Goal: Obtain resource: Download file/media

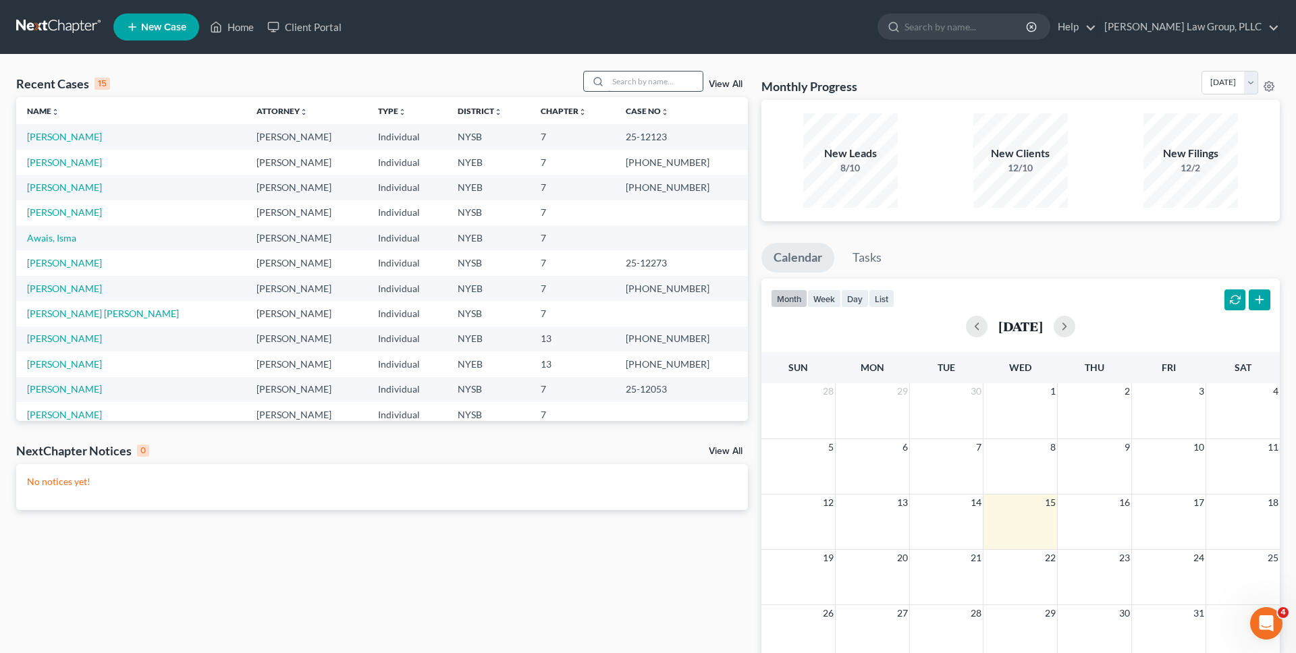
click at [629, 85] on input "search" at bounding box center [655, 82] width 94 height 20
click at [636, 84] on input "search" at bounding box center [655, 82] width 94 height 20
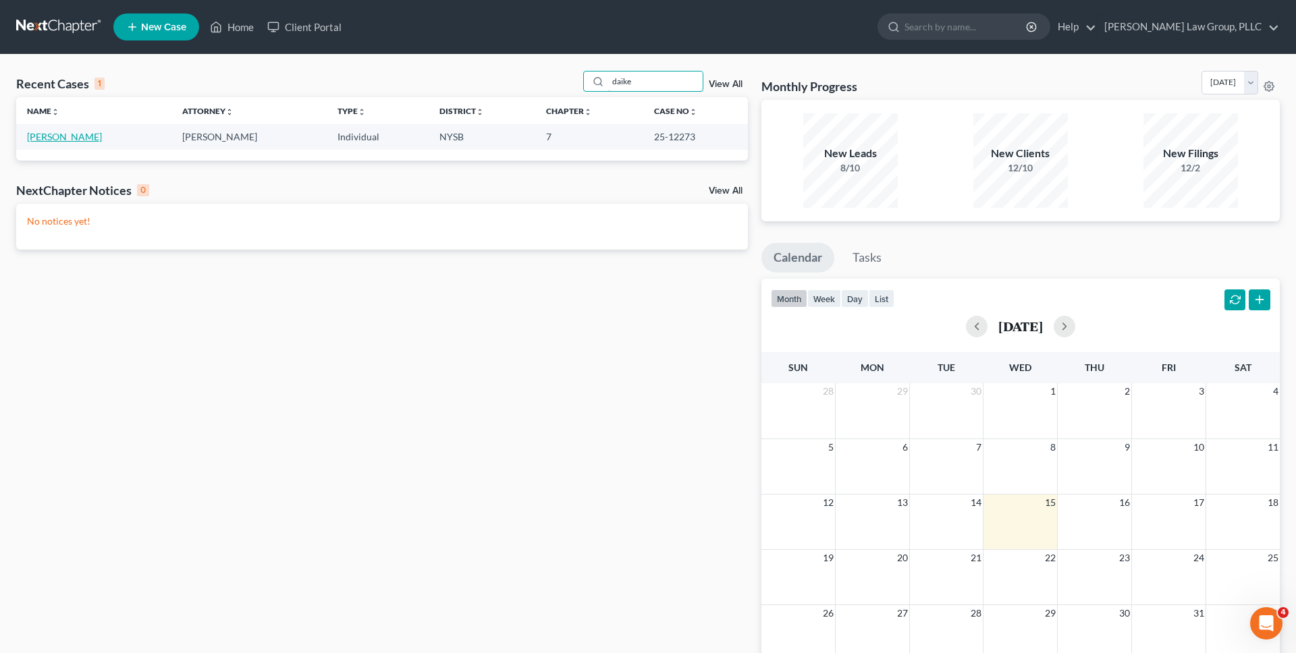
type input "daike"
click at [58, 134] on link "[PERSON_NAME]" at bounding box center [64, 136] width 75 height 11
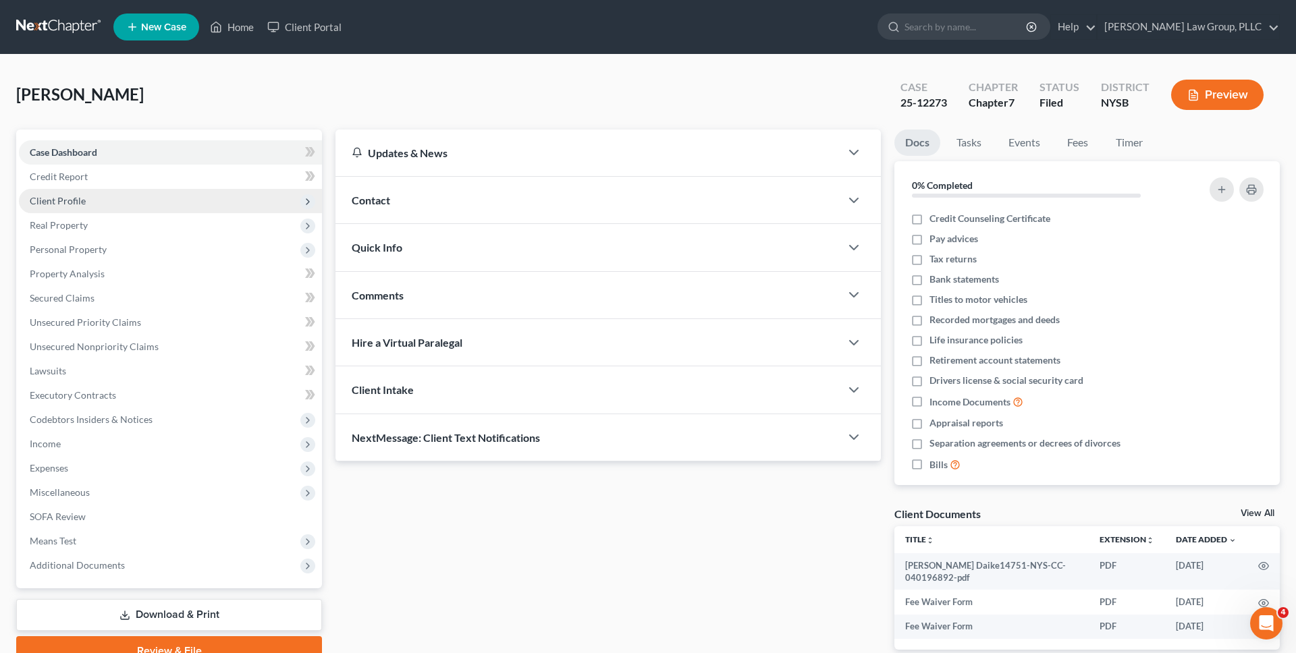
click at [181, 208] on span "Client Profile" at bounding box center [170, 201] width 303 height 24
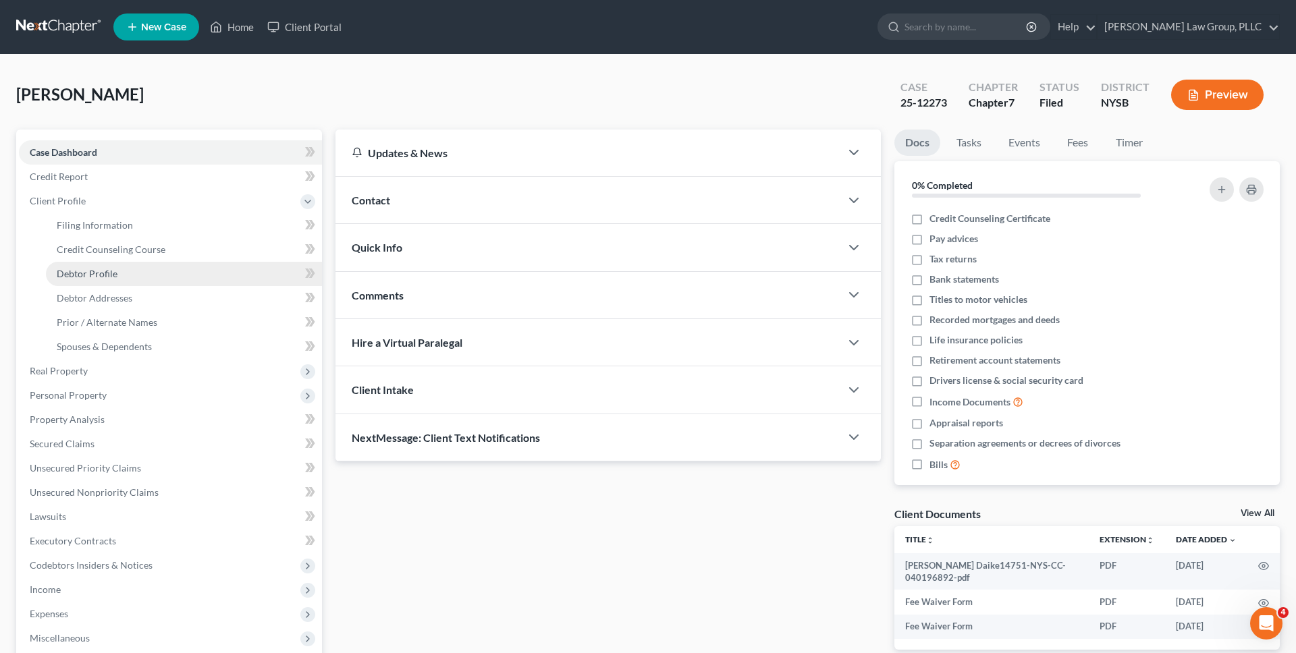
click at [164, 273] on link "Debtor Profile" at bounding box center [184, 274] width 276 height 24
select select "1"
select select "6"
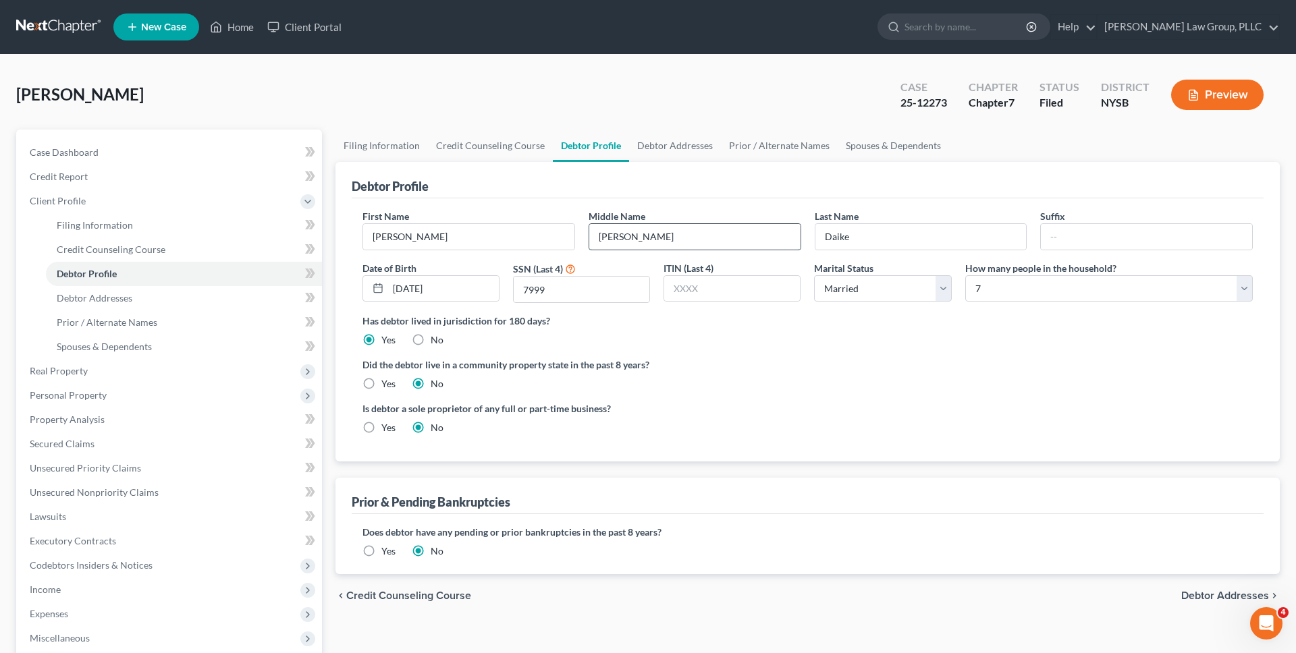
click at [659, 232] on input "[PERSON_NAME]" at bounding box center [694, 237] width 211 height 26
type input "[PERSON_NAME]"
drag, startPoint x: 717, startPoint y: 377, endPoint x: 954, endPoint y: 336, distance: 240.3
click at [717, 377] on div "Did the debtor live in a community property state in the past 8 years? Yes No" at bounding box center [807, 374] width 890 height 33
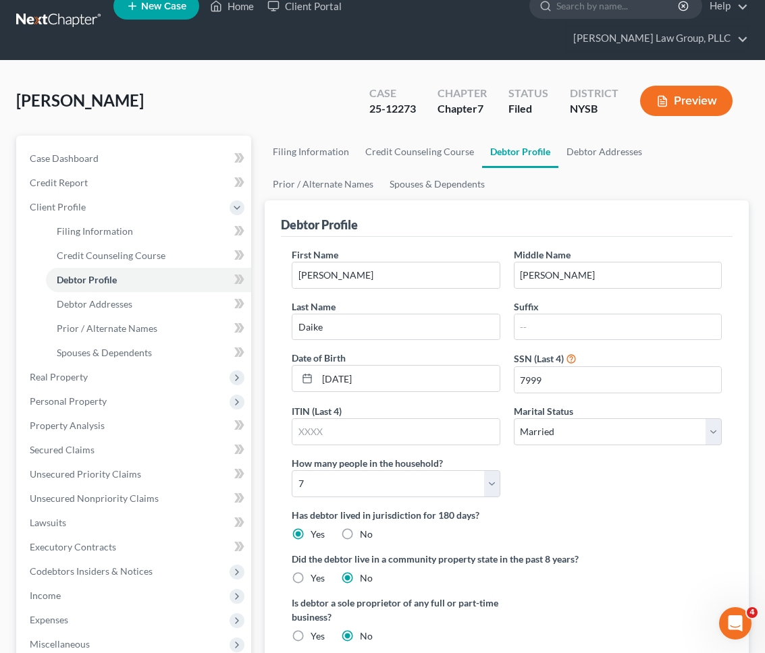
scroll to position [218, 0]
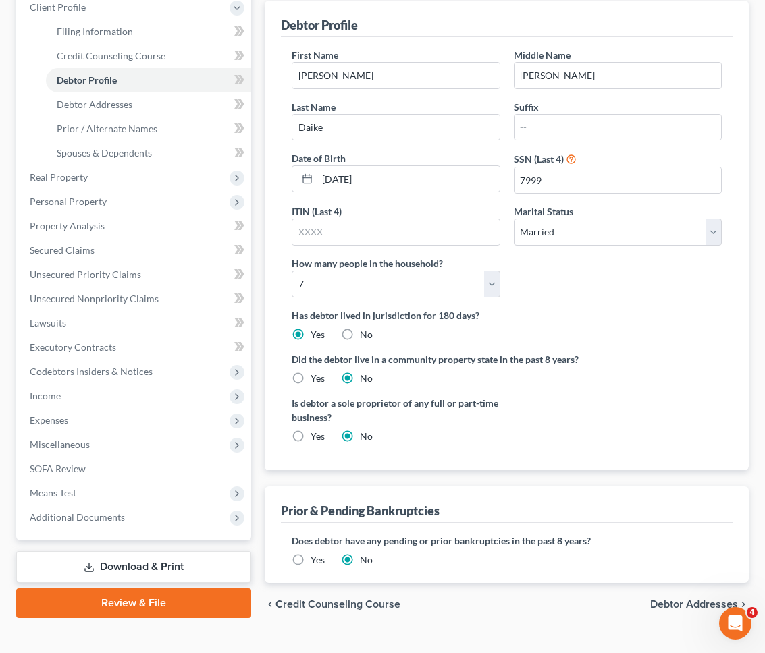
click at [175, 551] on link "Download & Print" at bounding box center [133, 567] width 235 height 32
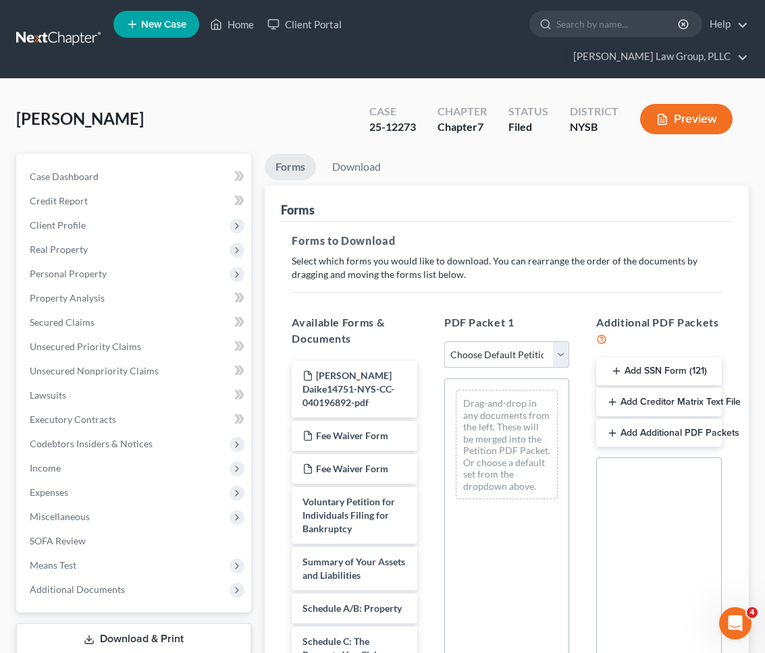
click at [524, 341] on select "Choose Default Petition PDF Packet Complete Bankruptcy Petition (all forms and …" at bounding box center [507, 354] width 126 height 27
select select "2"
click at [444, 341] on select "Choose Default Petition PDF Packet Complete Bankruptcy Petition (all forms and …" at bounding box center [507, 354] width 126 height 27
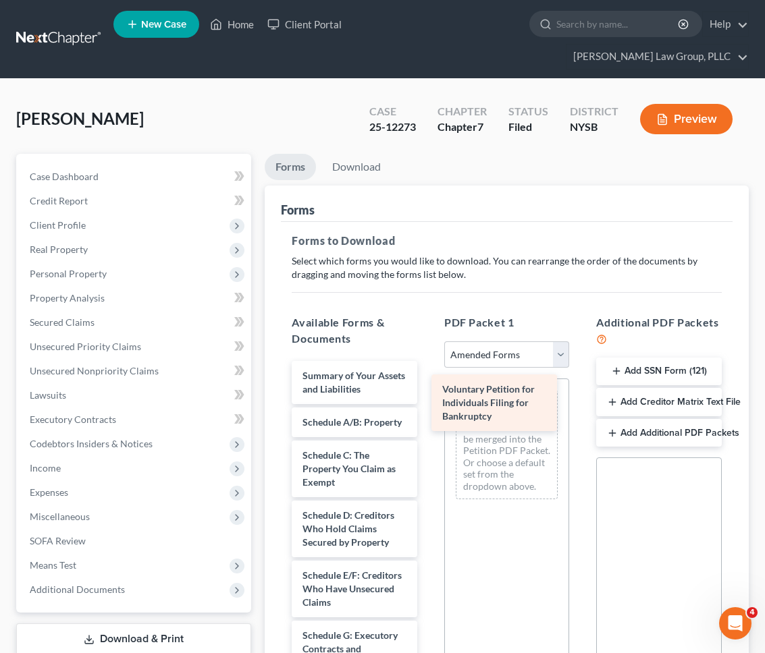
drag, startPoint x: 352, startPoint y: 359, endPoint x: 491, endPoint y: 397, distance: 144.7
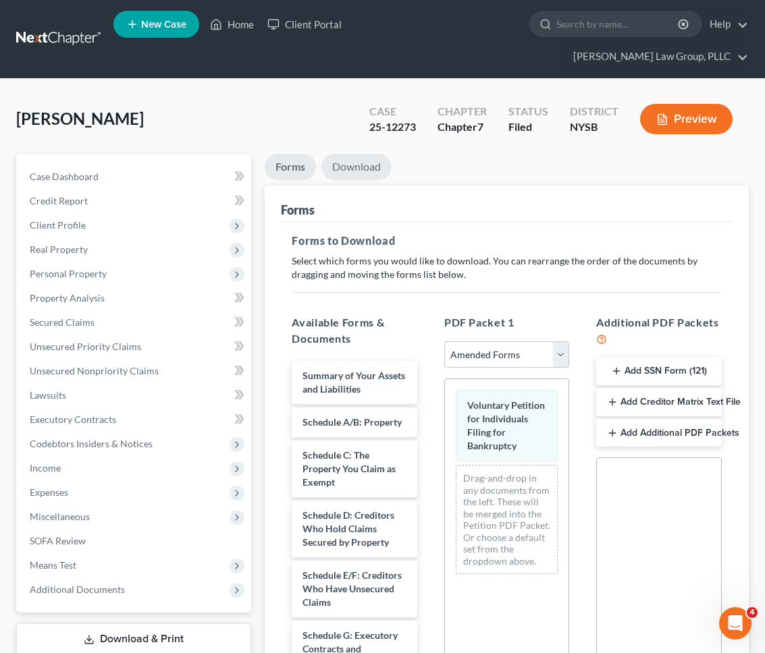
click at [365, 154] on link "Download" at bounding box center [356, 167] width 70 height 26
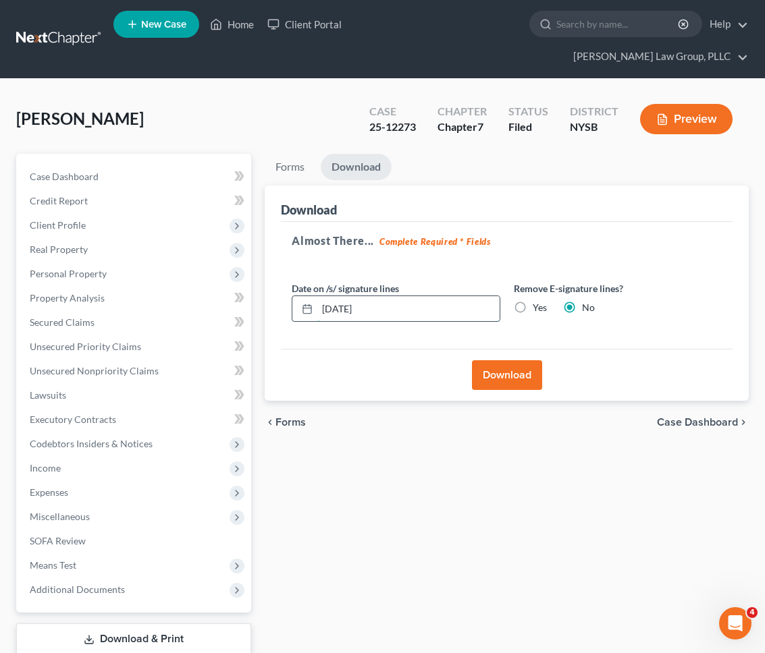
click at [387, 296] on input "[DATE]" at bounding box center [408, 309] width 182 height 26
click at [532, 301] on label "Yes" at bounding box center [539, 307] width 14 height 13
click at [538, 301] on input "Yes" at bounding box center [542, 305] width 9 height 9
radio input "true"
radio input "false"
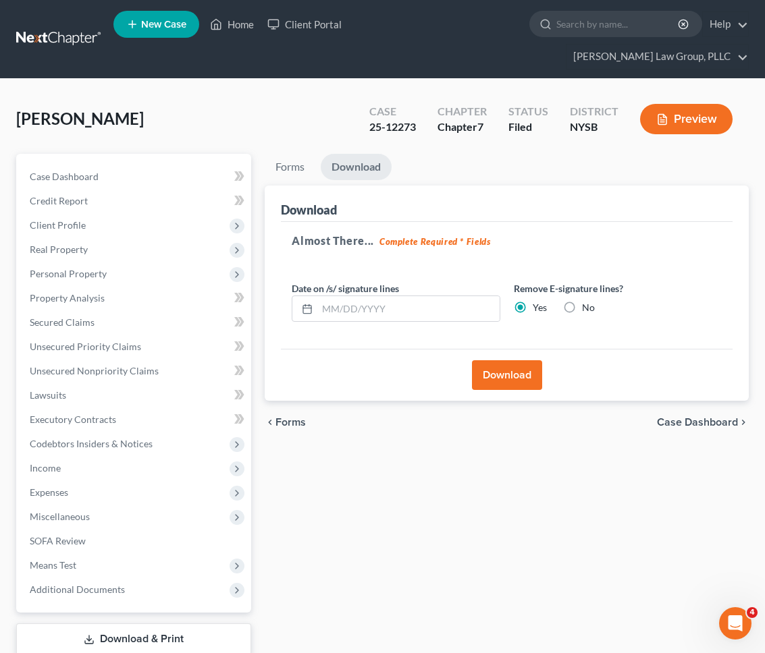
click at [520, 360] on button "Download" at bounding box center [507, 375] width 70 height 30
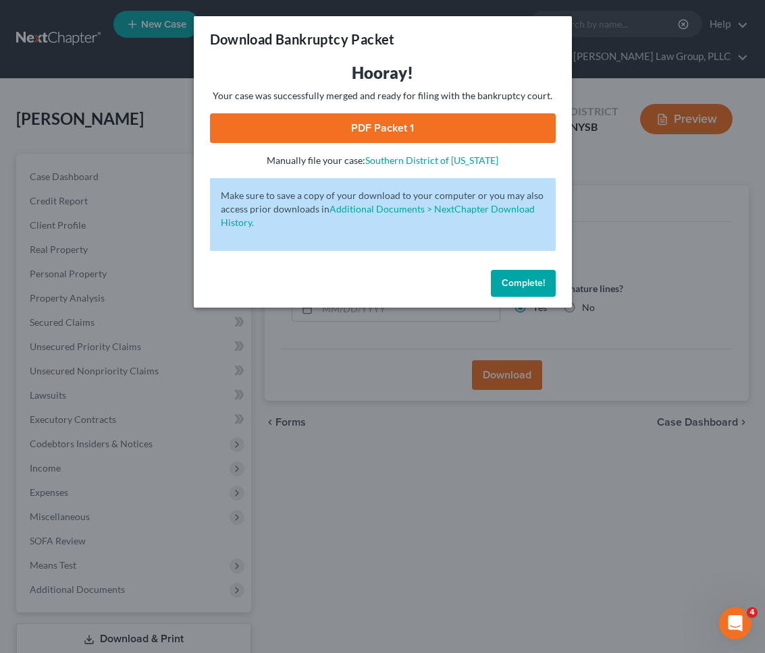
click at [401, 118] on link "PDF Packet 1" at bounding box center [382, 128] width 345 height 30
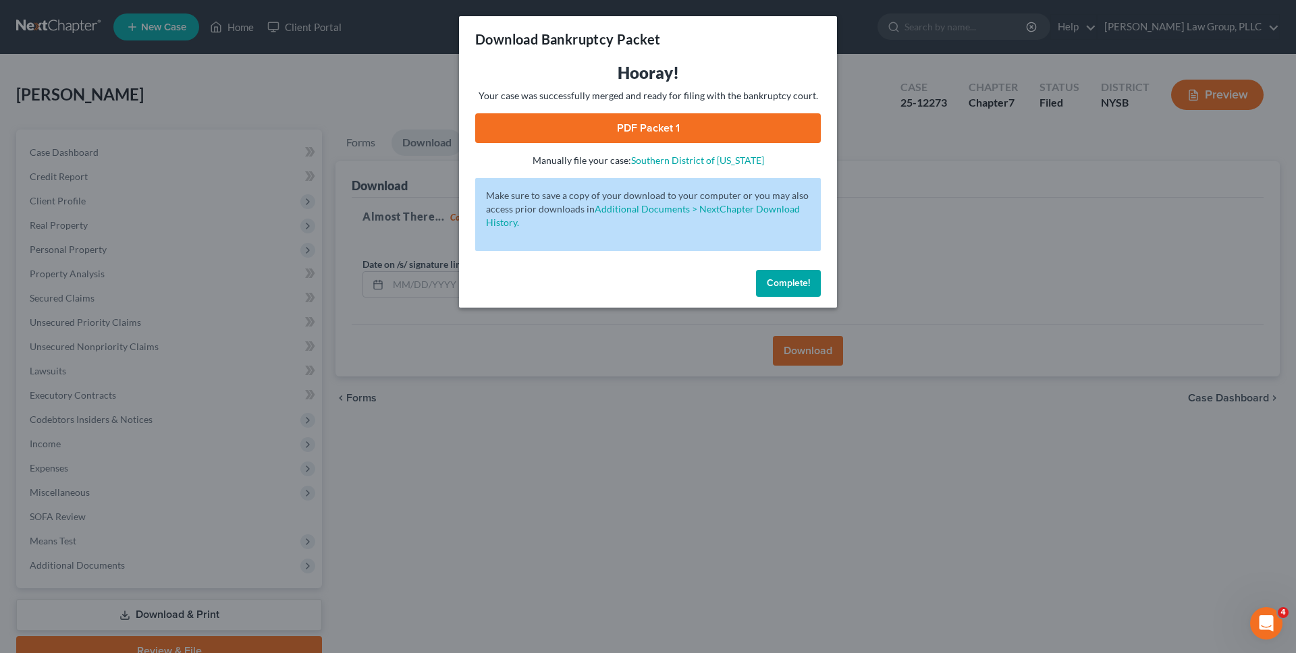
click at [775, 284] on span "Complete!" at bounding box center [788, 282] width 43 height 11
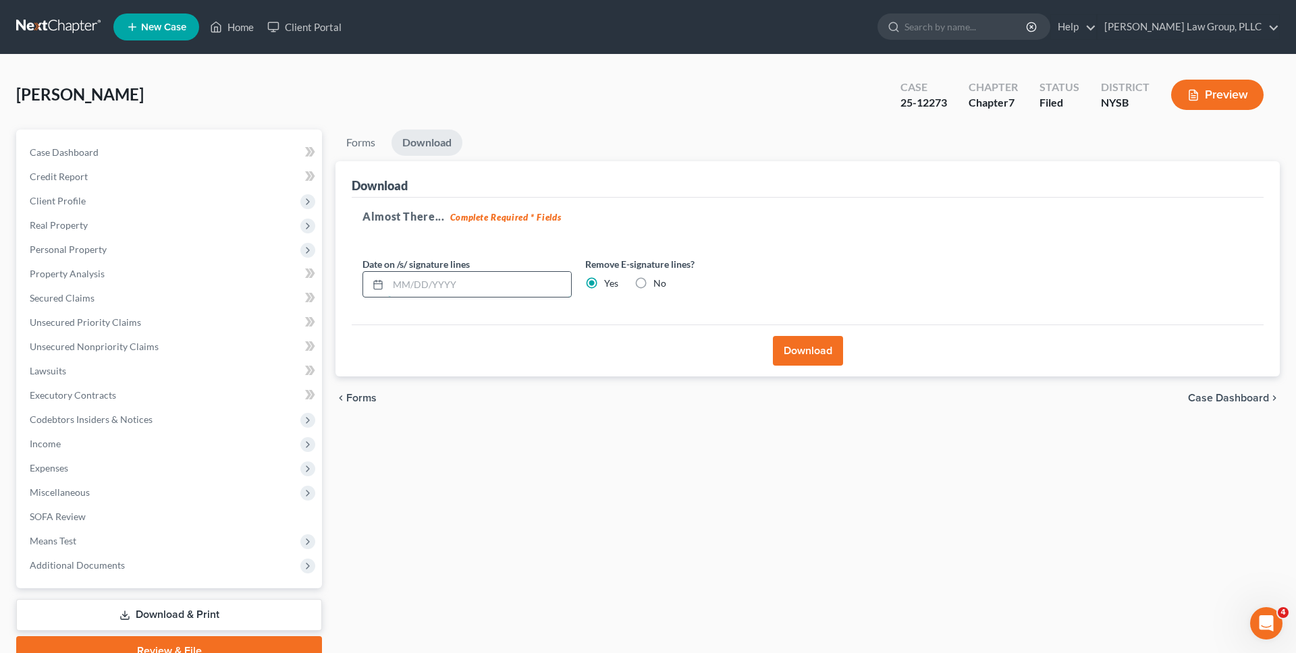
click at [445, 277] on input "text" at bounding box center [479, 285] width 183 height 26
click at [498, 232] on div "Almost There... Complete Required * Fields Date on /s/ signature lines Remove E…" at bounding box center [808, 262] width 912 height 128
click at [88, 19] on link at bounding box center [59, 27] width 86 height 24
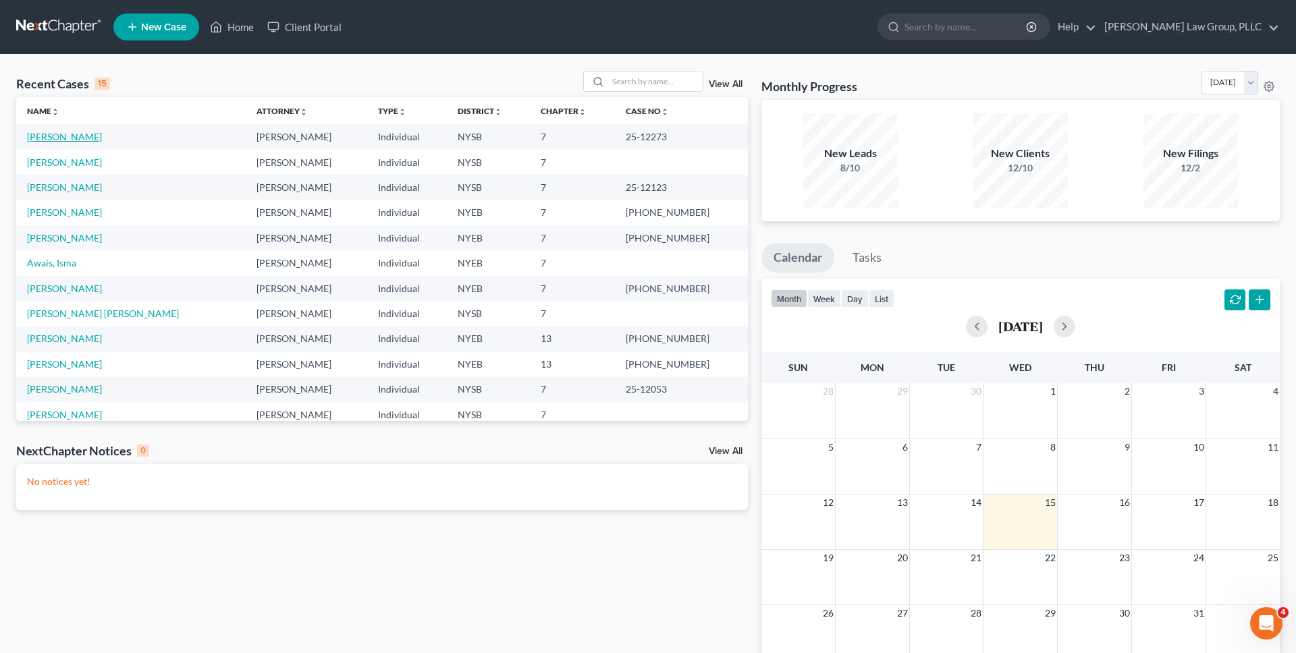
click at [67, 137] on link "[PERSON_NAME]" at bounding box center [64, 136] width 75 height 11
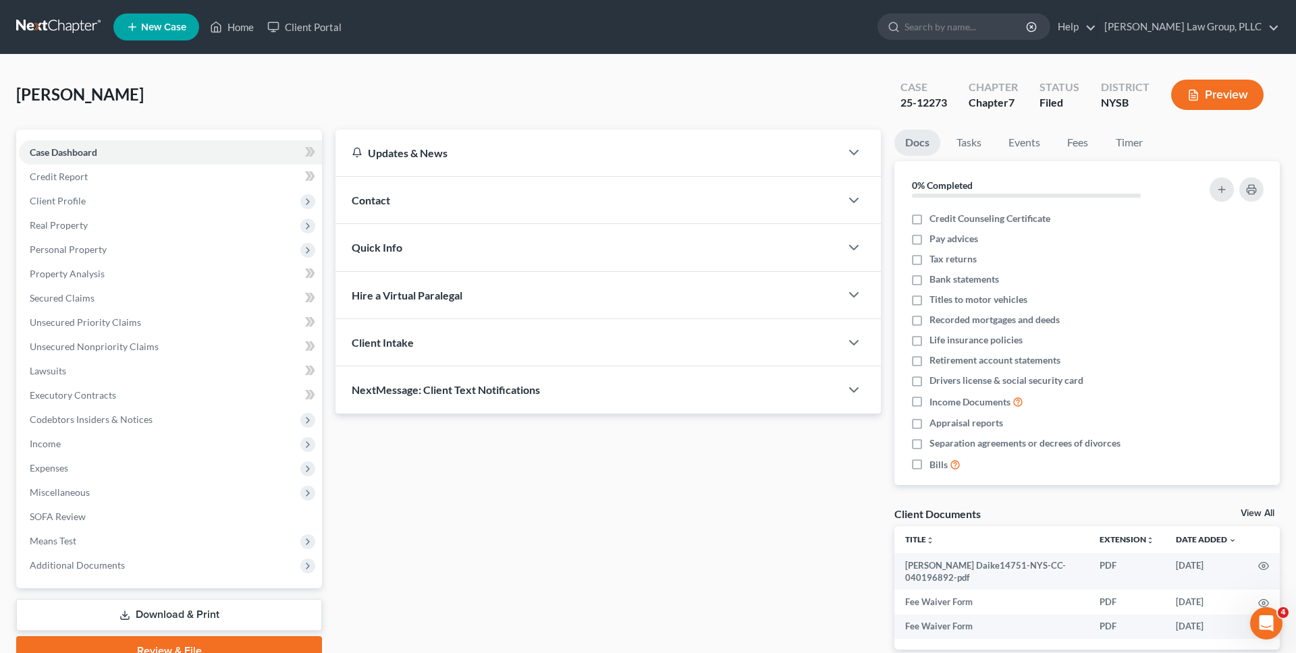
scroll to position [70, 0]
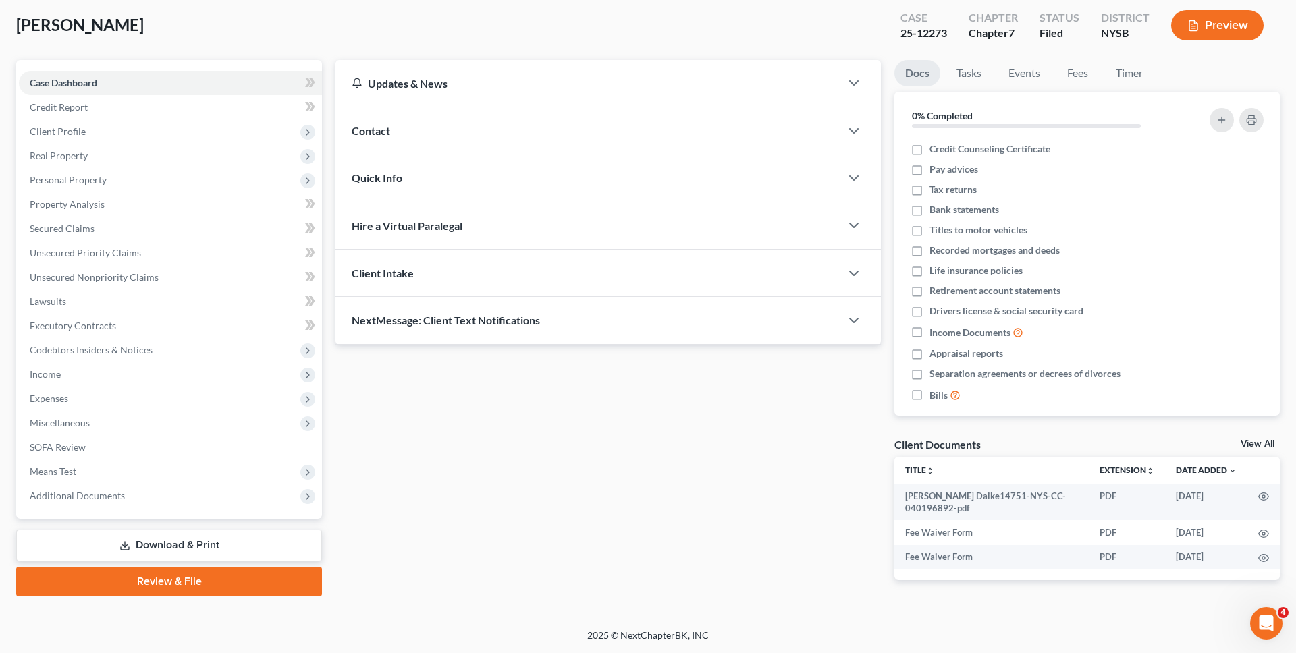
click at [173, 534] on link "Download & Print" at bounding box center [169, 546] width 306 height 32
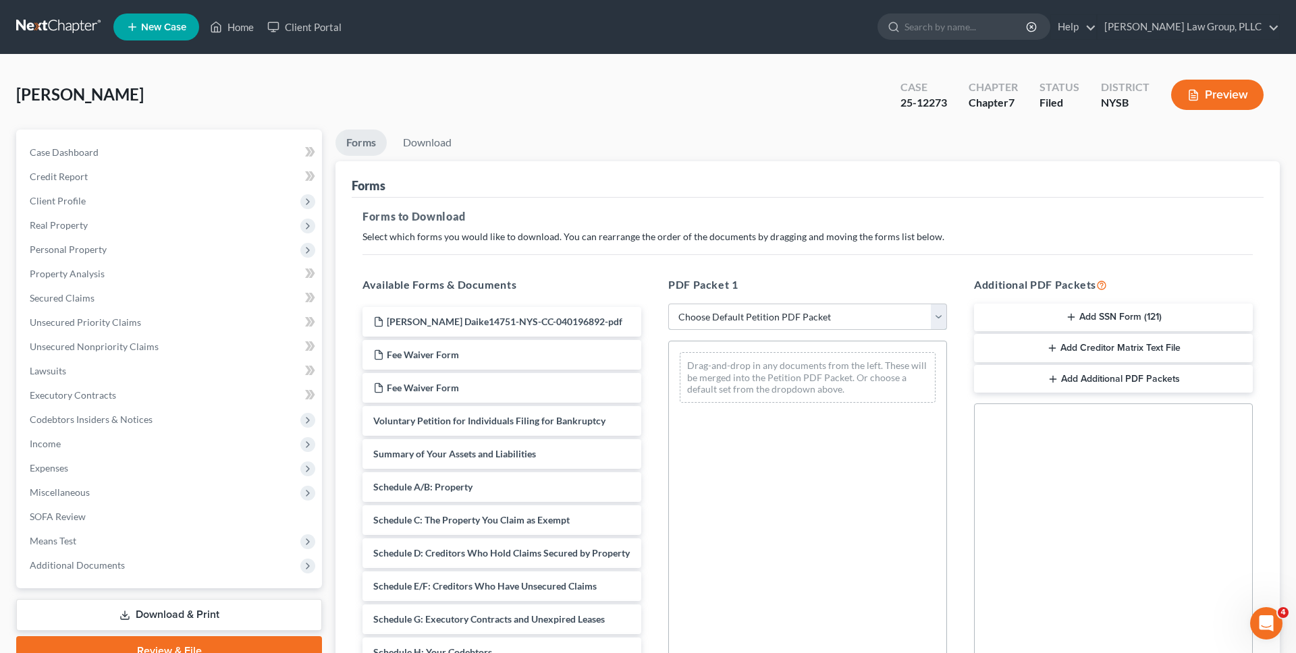
click at [760, 314] on select "Choose Default Petition PDF Packet Complete Bankruptcy Petition (all forms and …" at bounding box center [807, 317] width 279 height 27
select select "2"
click at [668, 304] on select "Choose Default Petition PDF Packet Complete Bankruptcy Petition (all forms and …" at bounding box center [807, 317] width 279 height 27
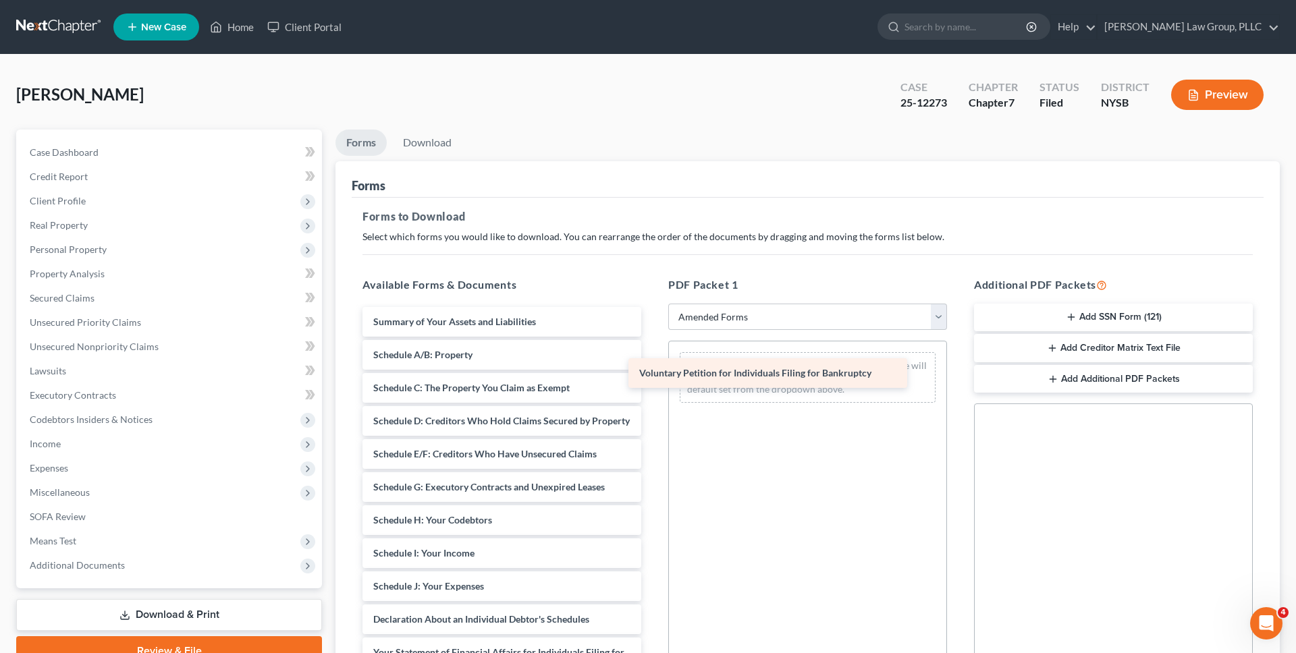
drag, startPoint x: 503, startPoint y: 328, endPoint x: 770, endPoint y: 380, distance: 271.6
click at [652, 381] on div "Voluntary Petition for Individuals Filing for Bankruptcy Voluntary Petition for…" at bounding box center [502, 606] width 300 height 599
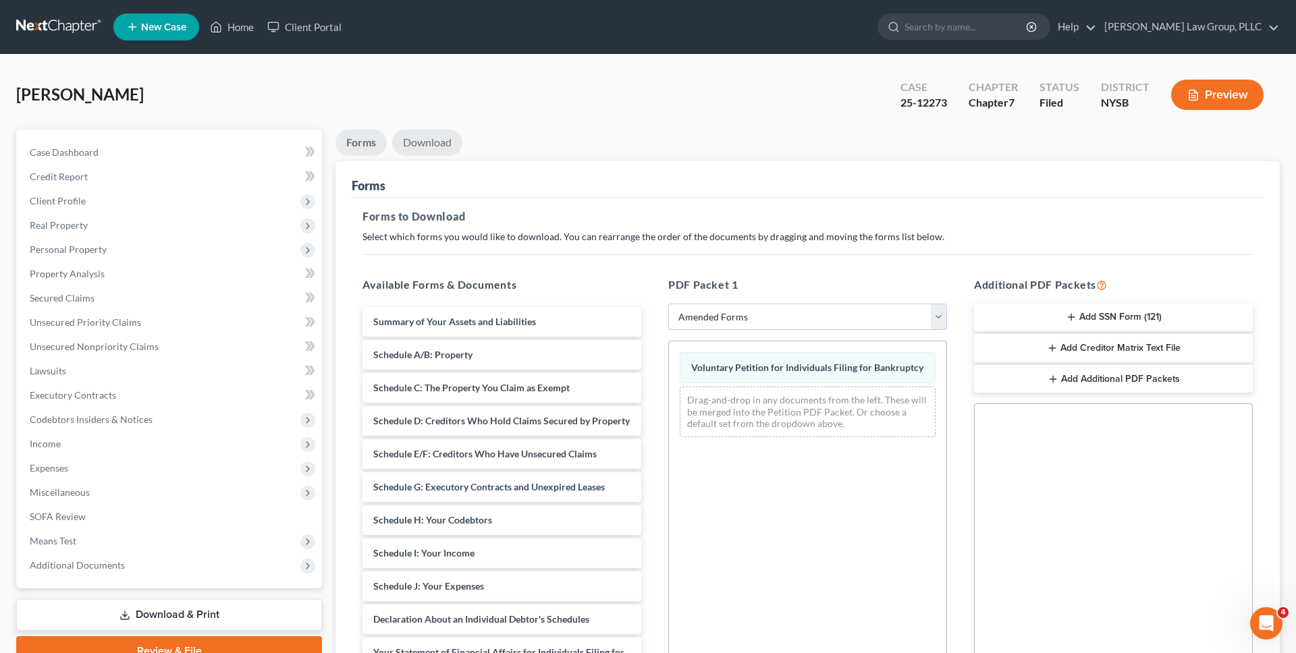
click at [436, 138] on link "Download" at bounding box center [427, 143] width 70 height 26
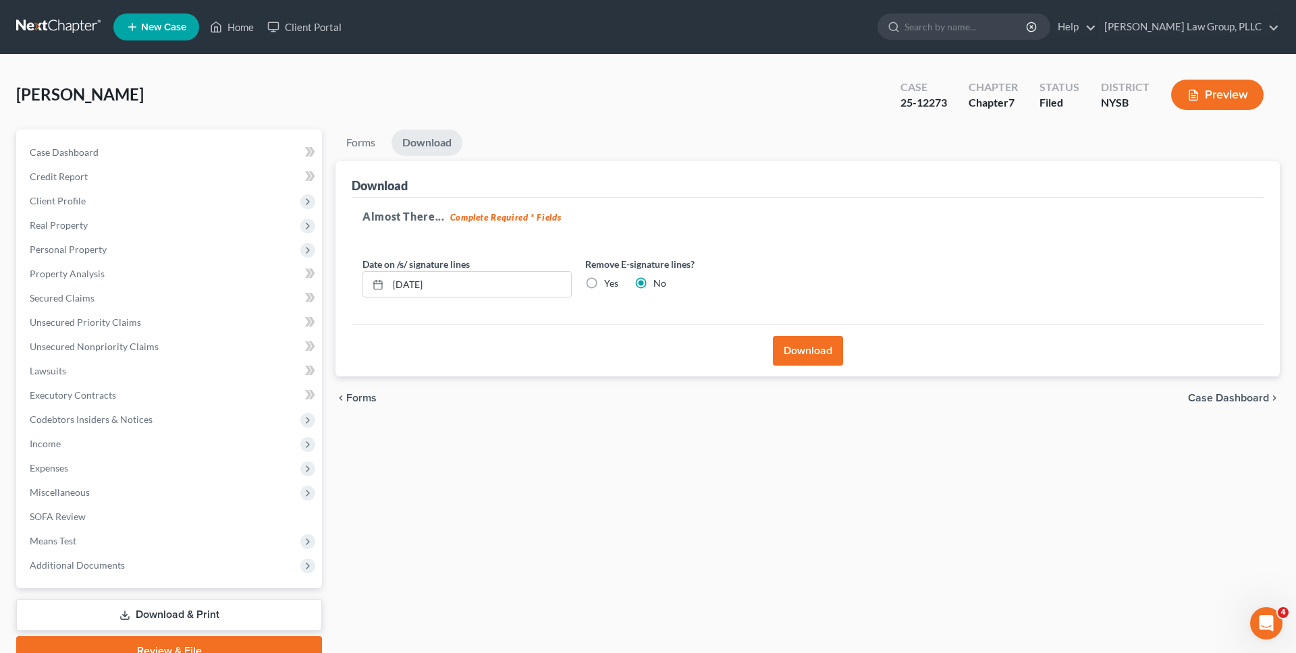
click at [800, 365] on button "Download" at bounding box center [808, 351] width 70 height 30
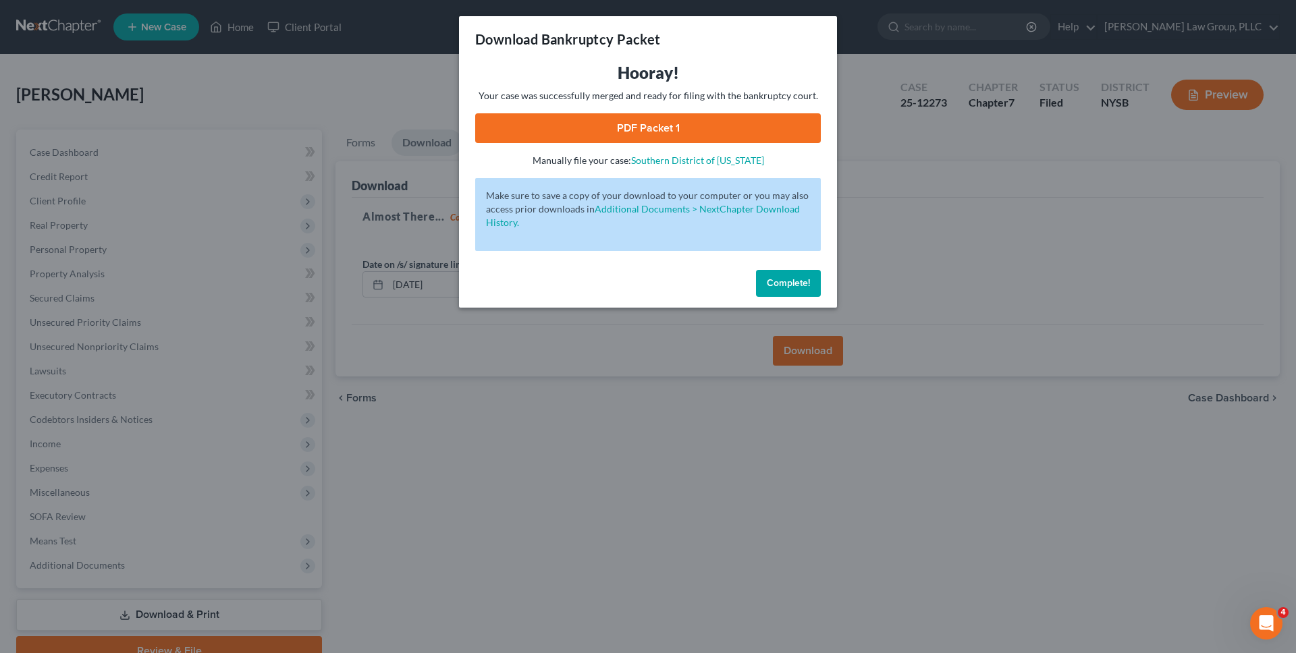
click at [704, 139] on link "PDF Packet 1" at bounding box center [647, 128] width 345 height 30
click at [767, 289] on button "Complete!" at bounding box center [788, 283] width 65 height 27
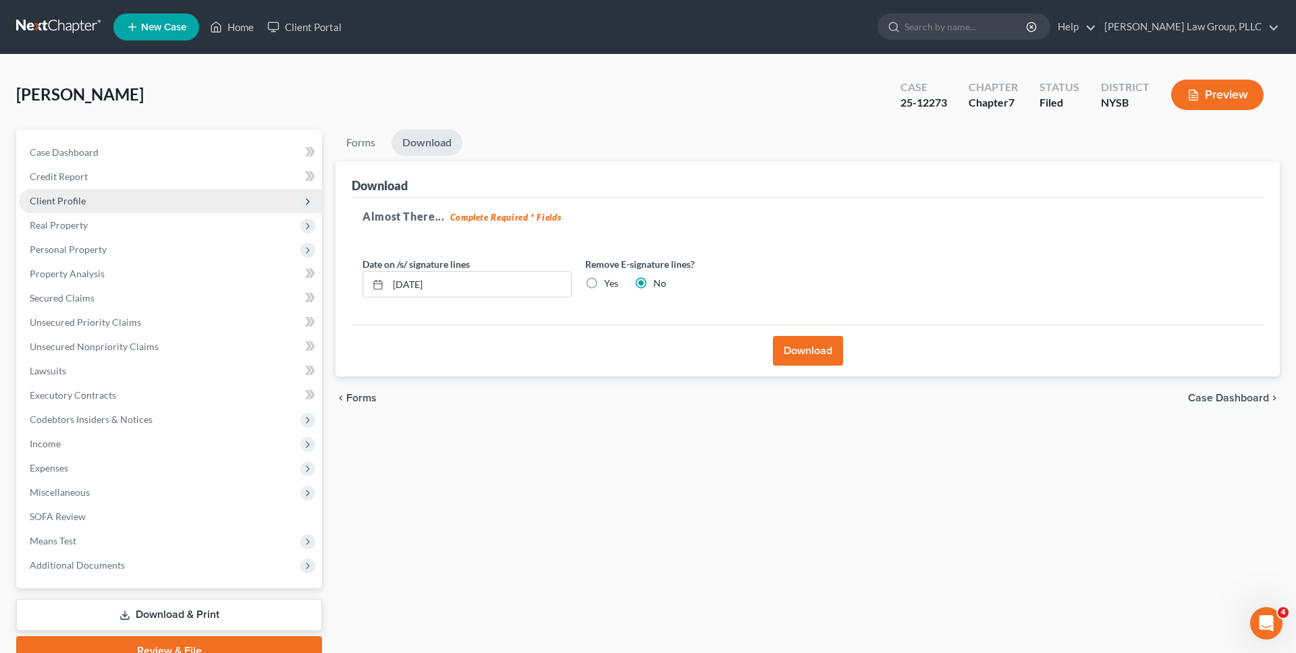
click at [148, 208] on span "Client Profile" at bounding box center [170, 201] width 303 height 24
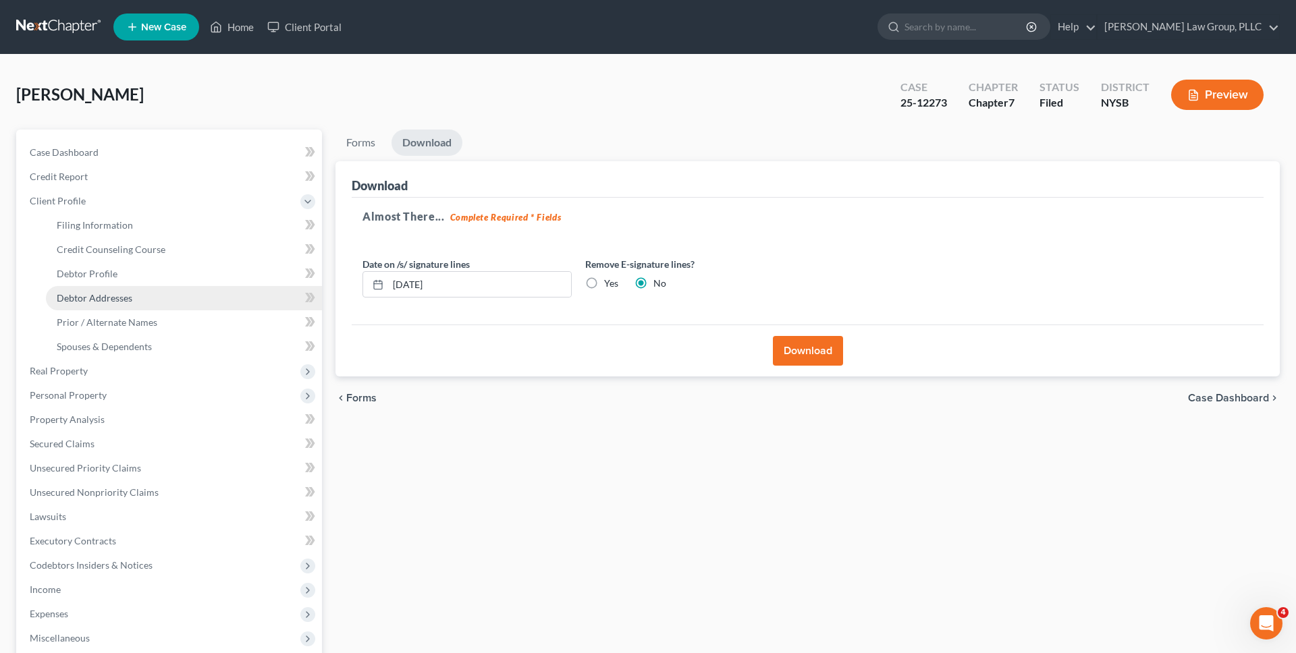
click at [143, 286] on link "Debtor Addresses" at bounding box center [184, 298] width 276 height 24
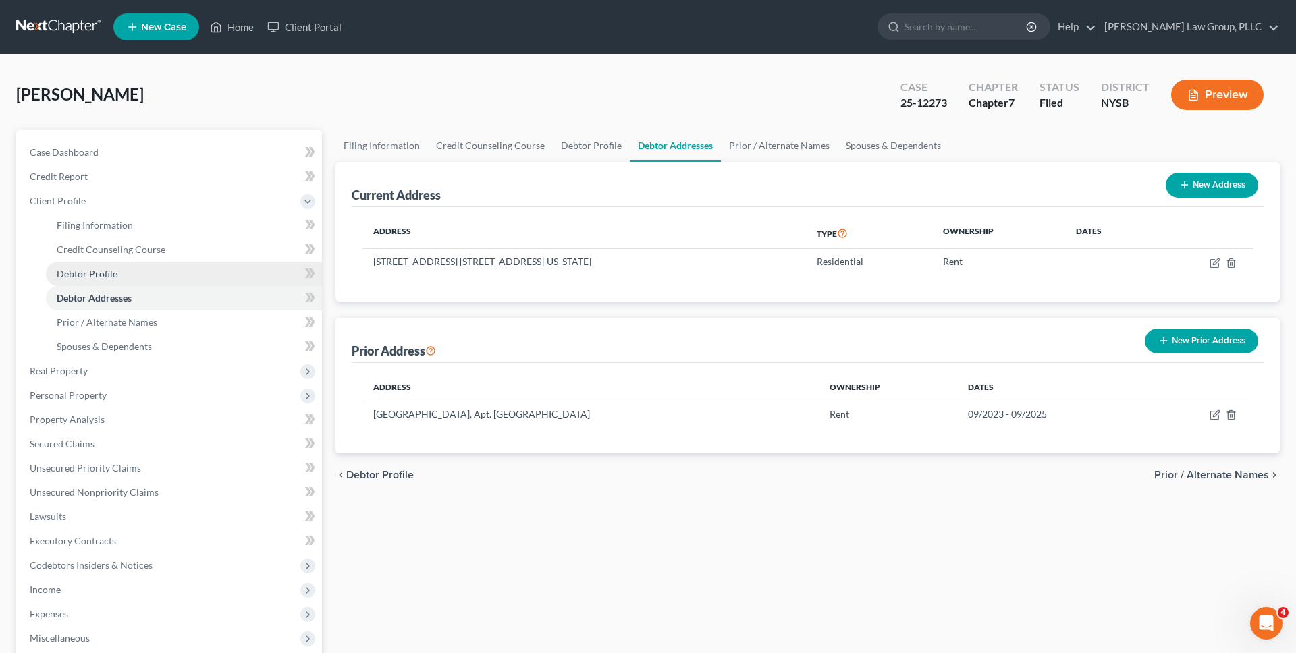
click at [146, 277] on link "Debtor Profile" at bounding box center [184, 274] width 276 height 24
select select "1"
select select "6"
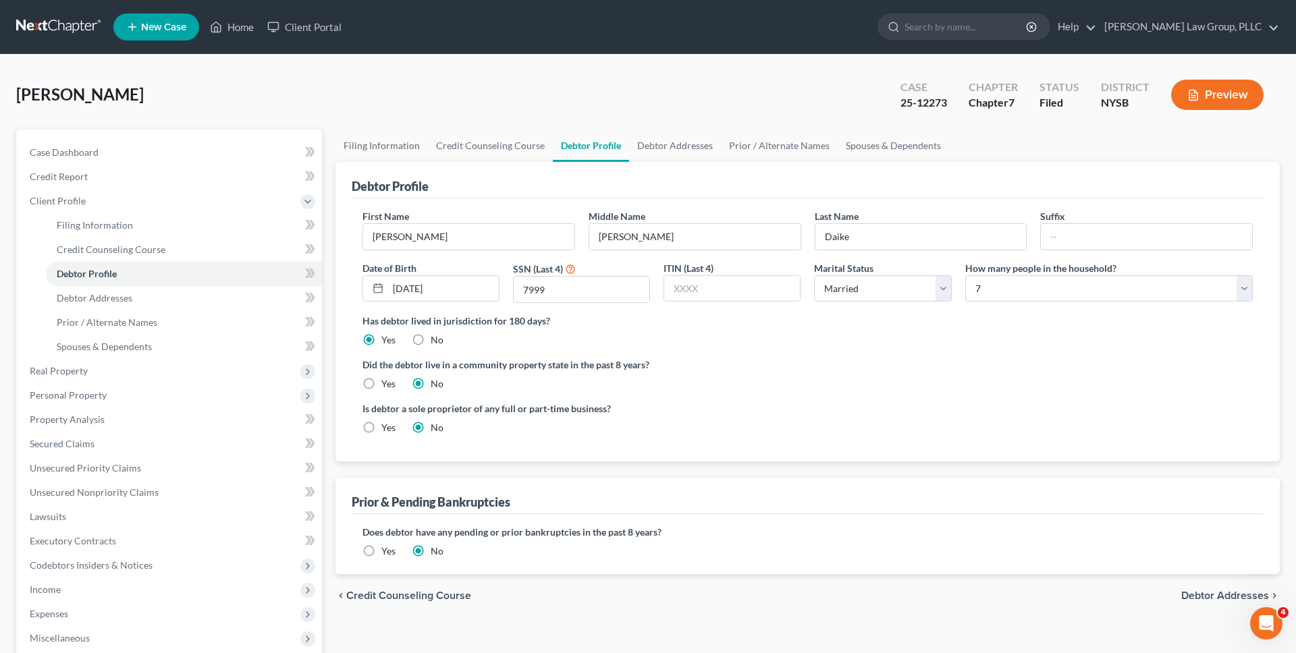
click at [53, 32] on link at bounding box center [59, 27] width 86 height 24
